Goal: Navigation & Orientation: Understand site structure

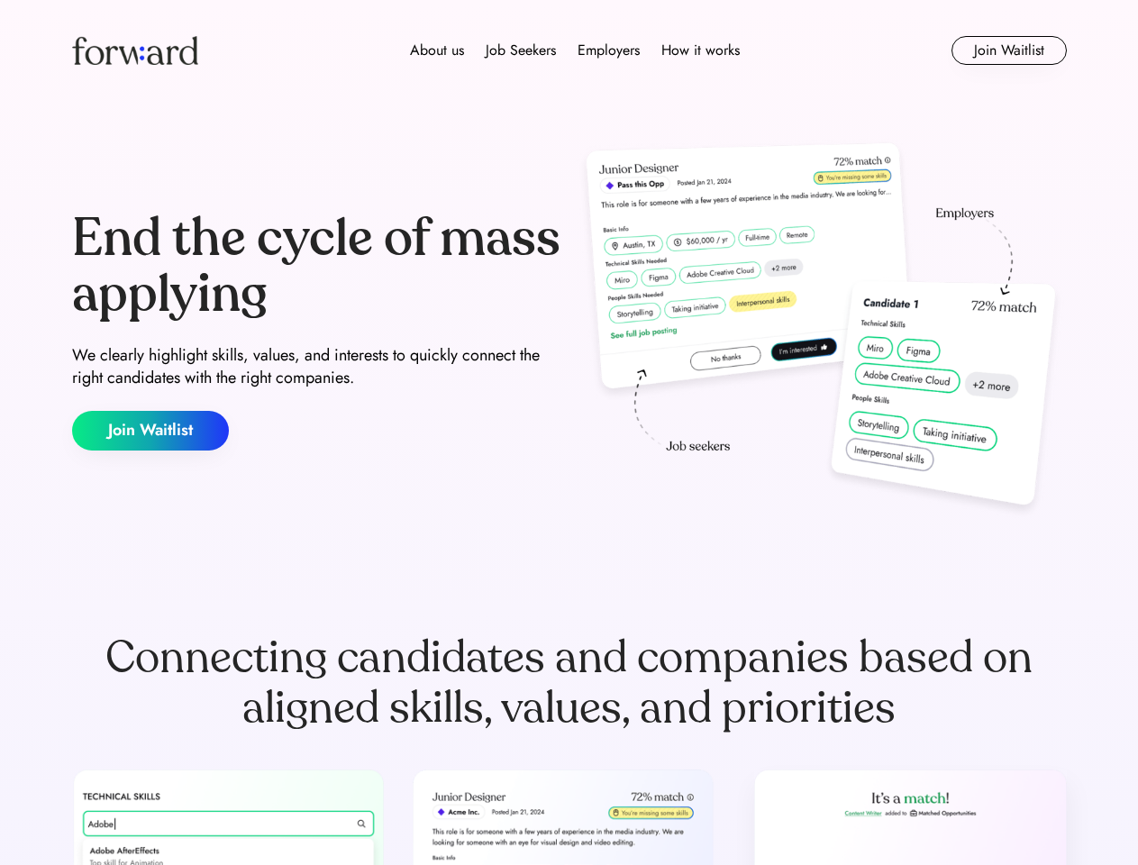
click at [568, 432] on div "End the cycle of mass applying We clearly highlight skills, values, and interes…" at bounding box center [569, 330] width 995 height 387
click at [569, 50] on div "About us Job Seekers Employers How it works" at bounding box center [575, 51] width 710 height 22
click at [135, 50] on img at bounding box center [135, 50] width 126 height 29
click at [575, 50] on div "About us Job Seekers Employers How it works" at bounding box center [575, 51] width 710 height 22
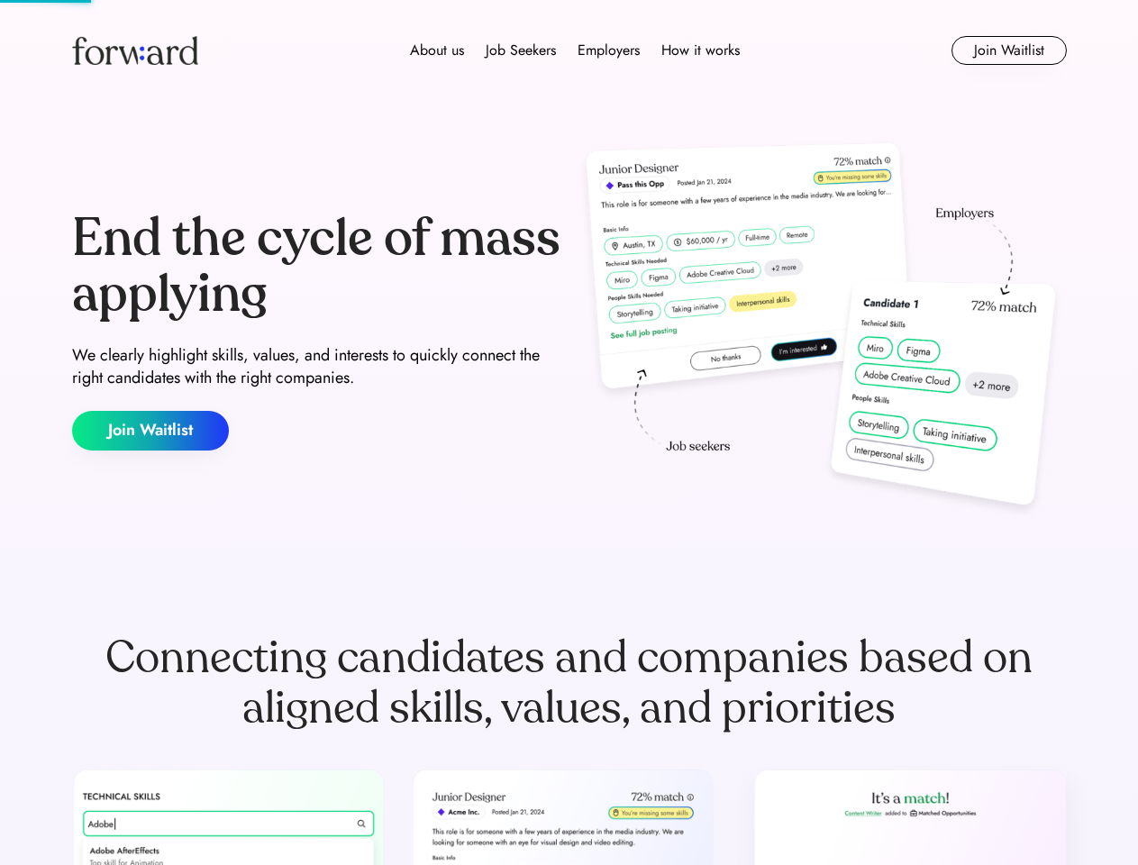
click at [437, 50] on div "About us" at bounding box center [437, 51] width 54 height 22
click at [521, 50] on div "Job Seekers" at bounding box center [521, 51] width 70 height 22
click at [608, 50] on div "Employers" at bounding box center [608, 51] width 62 height 22
click at [699, 50] on div "How it works" at bounding box center [700, 51] width 78 height 22
click at [1008, 50] on button "Join Waitlist" at bounding box center [1008, 50] width 115 height 29
